Goal: Information Seeking & Learning: Understand process/instructions

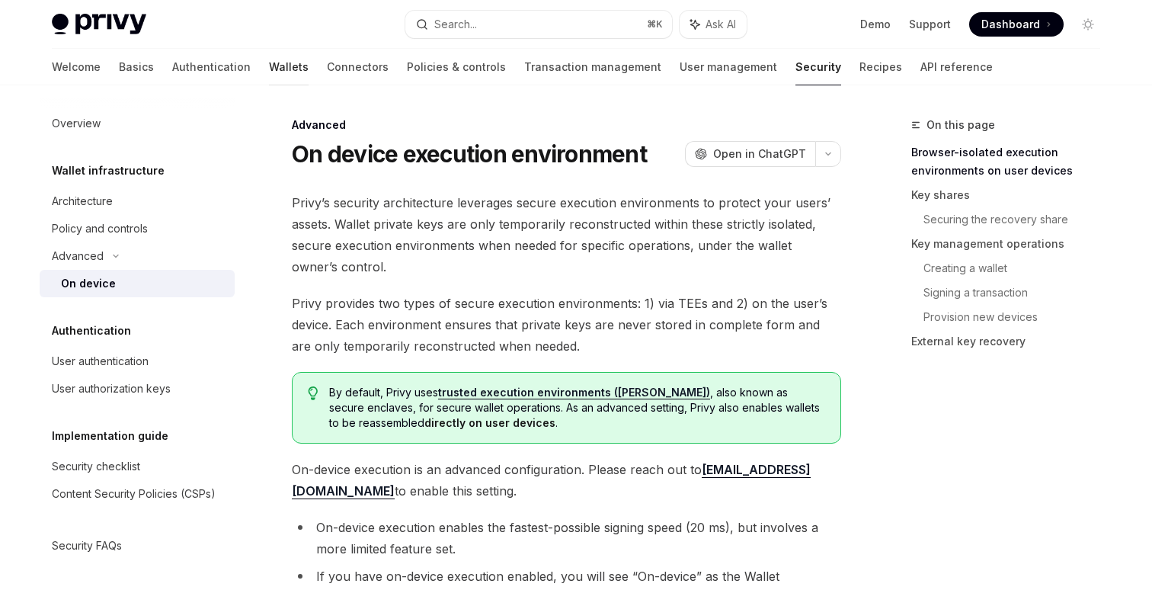
click at [269, 66] on link "Wallets" at bounding box center [289, 67] width 40 height 37
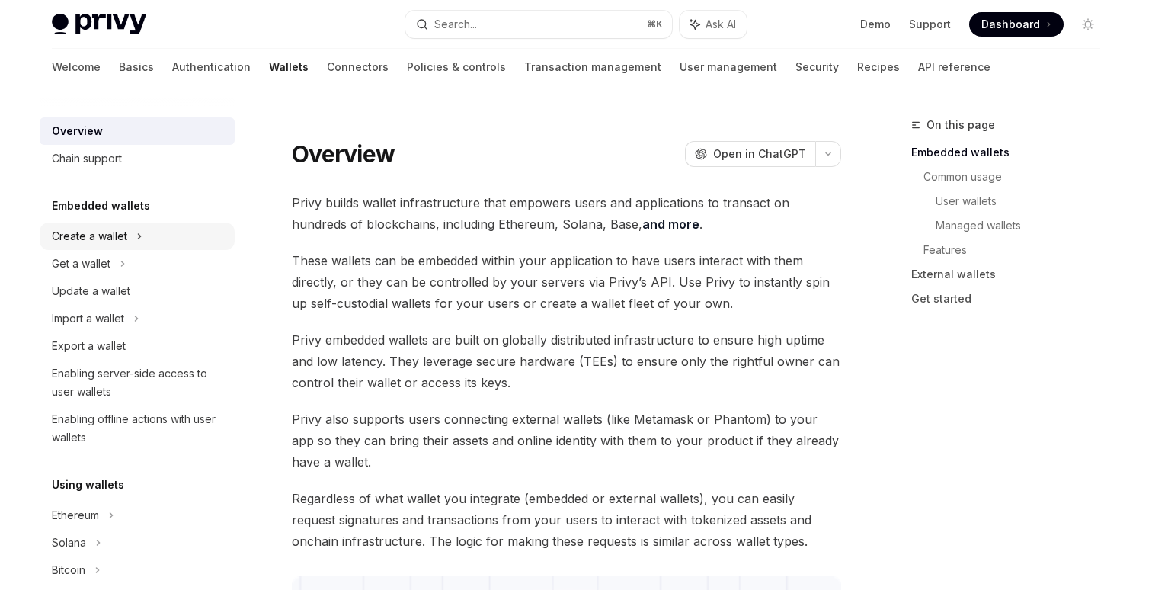
click at [132, 232] on div "Create a wallet" at bounding box center [137, 235] width 195 height 27
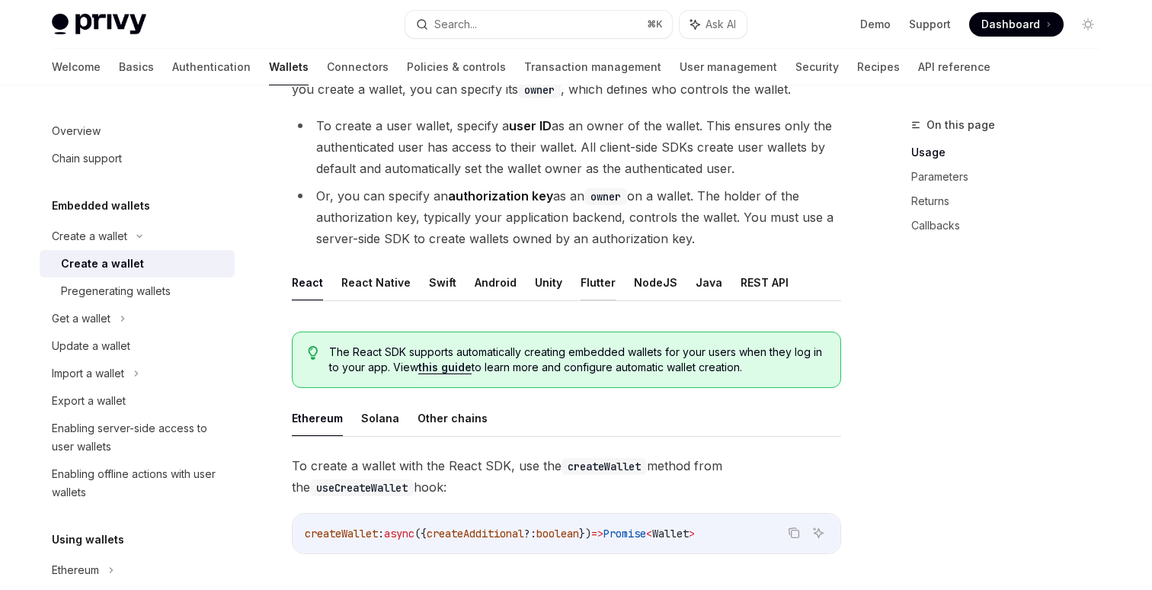
scroll to position [207, 0]
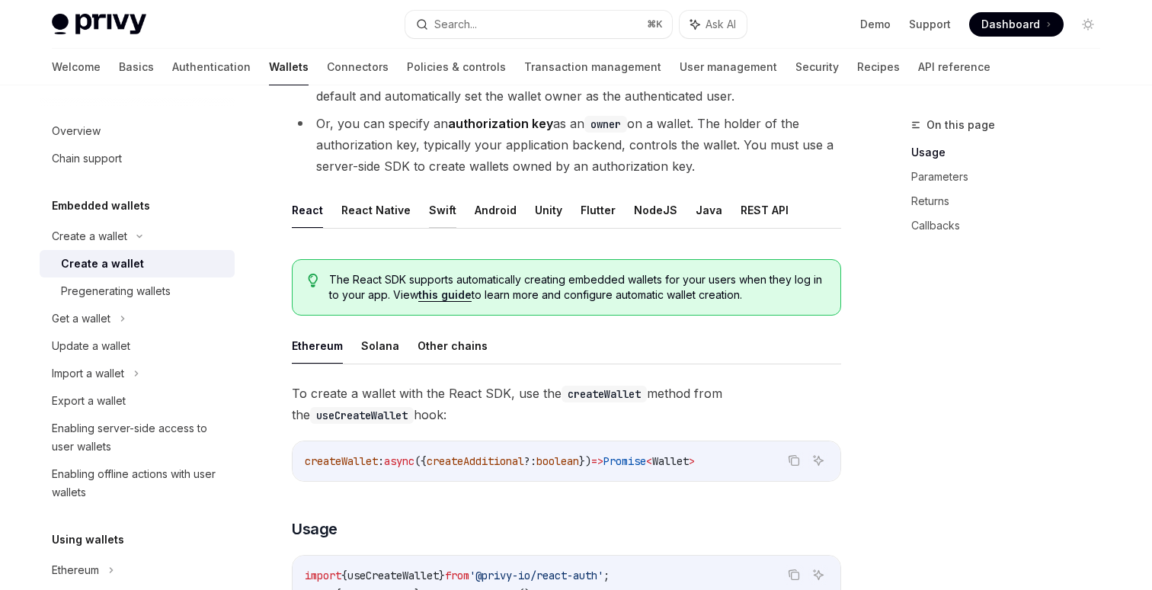
click at [438, 216] on button "Swift" at bounding box center [442, 210] width 27 height 36
type textarea "*"
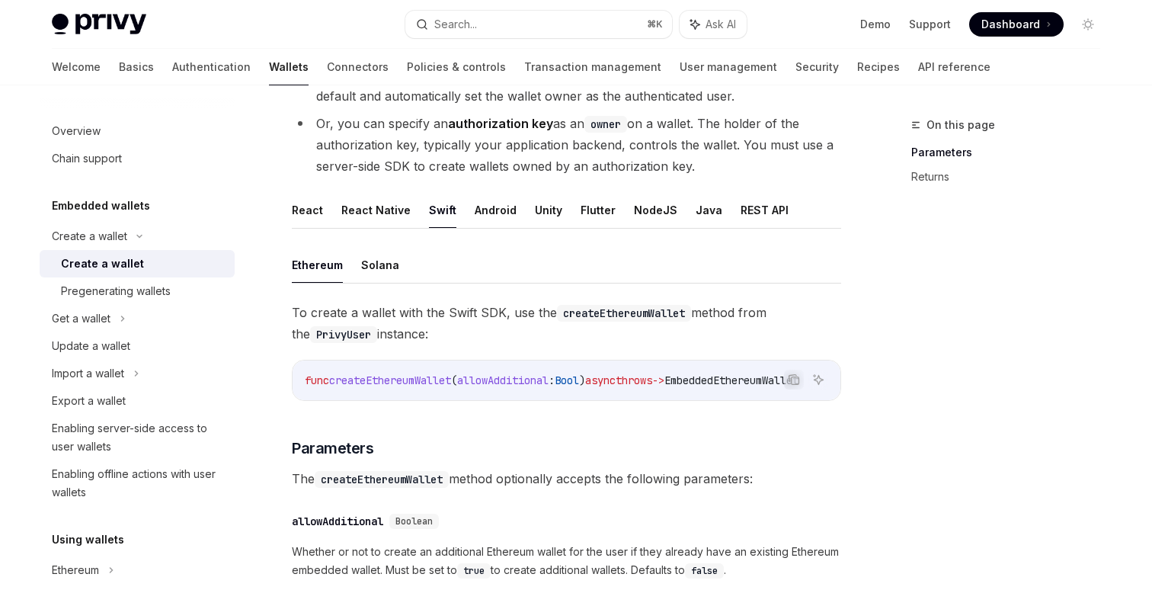
click at [404, 377] on span "createEthereumWallet" at bounding box center [390, 380] width 122 height 14
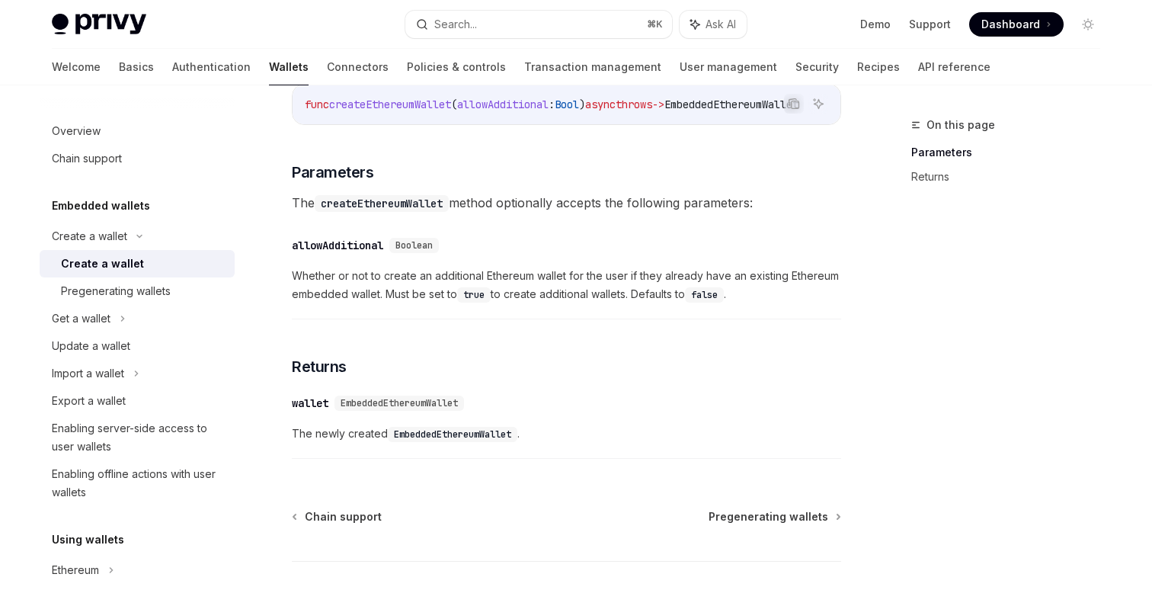
scroll to position [584, 0]
